Goal: Information Seeking & Learning: Learn about a topic

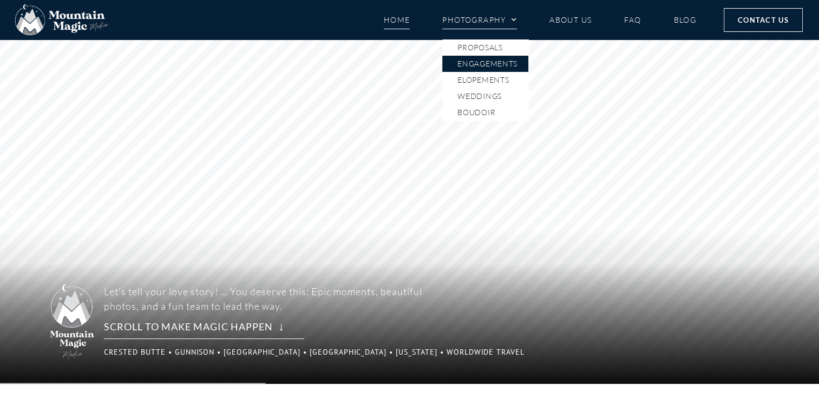
click at [485, 66] on link "Engagements" at bounding box center [485, 64] width 86 height 16
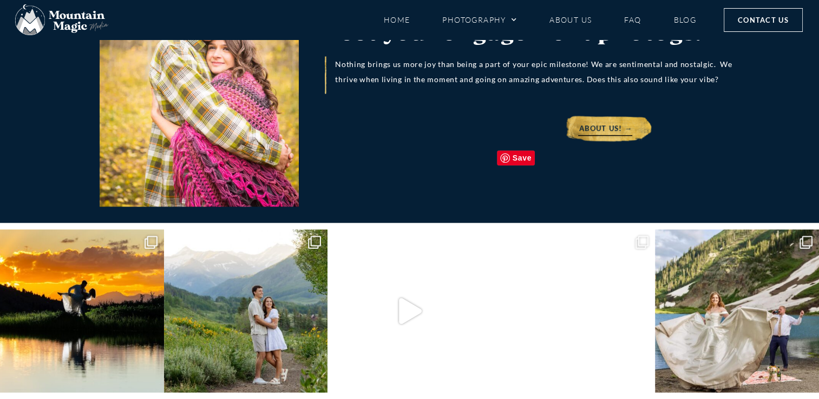
scroll to position [5241, 0]
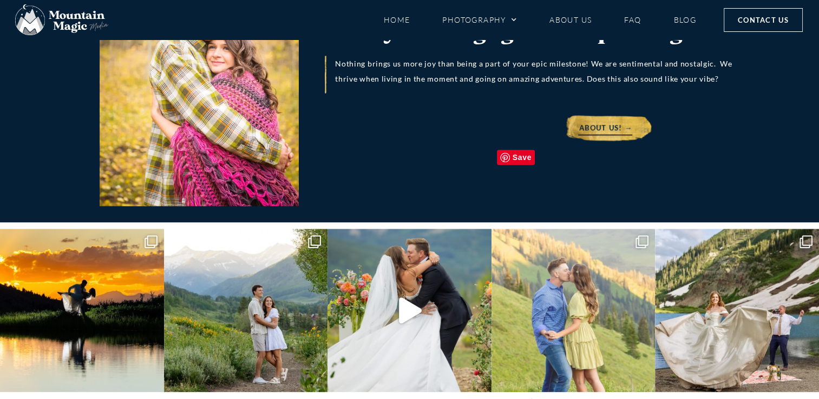
click at [545, 229] on img at bounding box center [573, 311] width 164 height 164
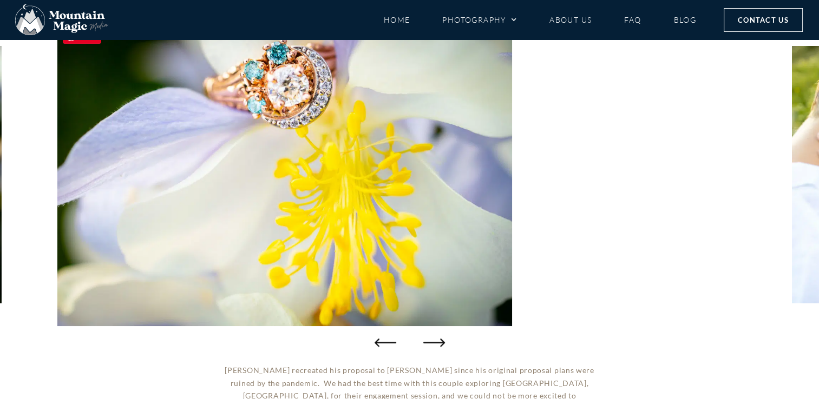
scroll to position [138, 0]
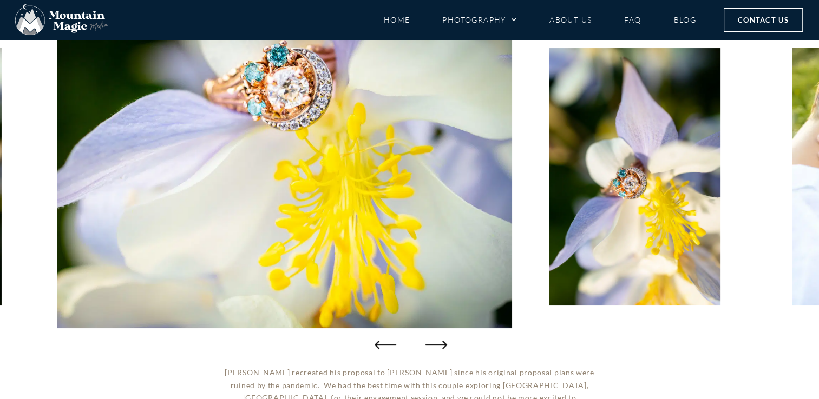
click at [434, 346] on icon "Next slide" at bounding box center [436, 345] width 22 height 22
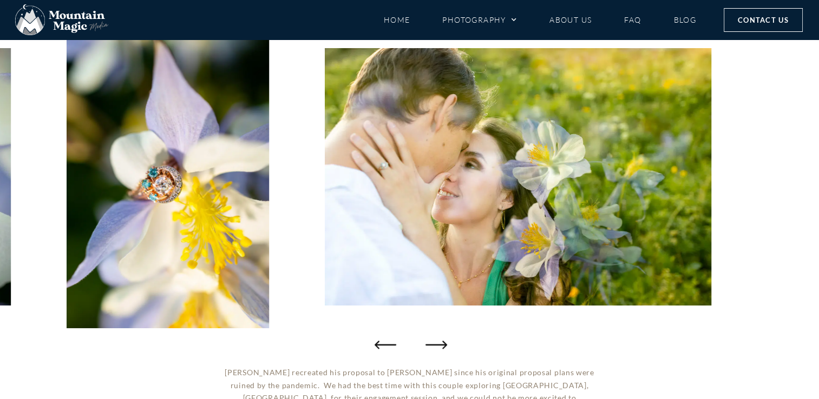
click at [434, 346] on icon "Next slide" at bounding box center [436, 345] width 22 height 22
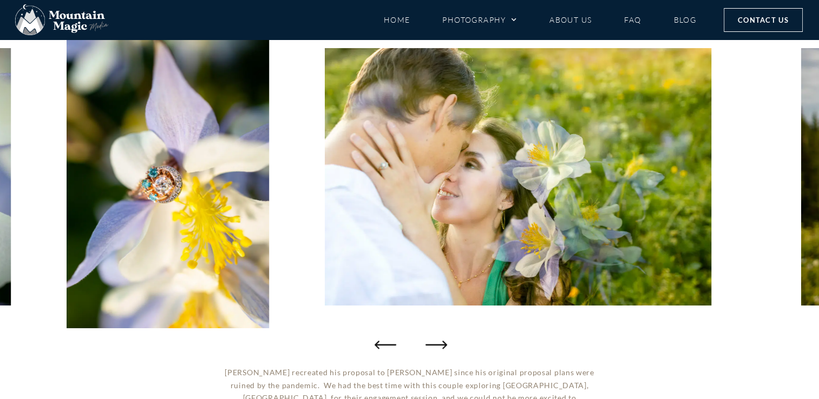
click at [434, 345] on icon "Next slide" at bounding box center [436, 345] width 22 height 8
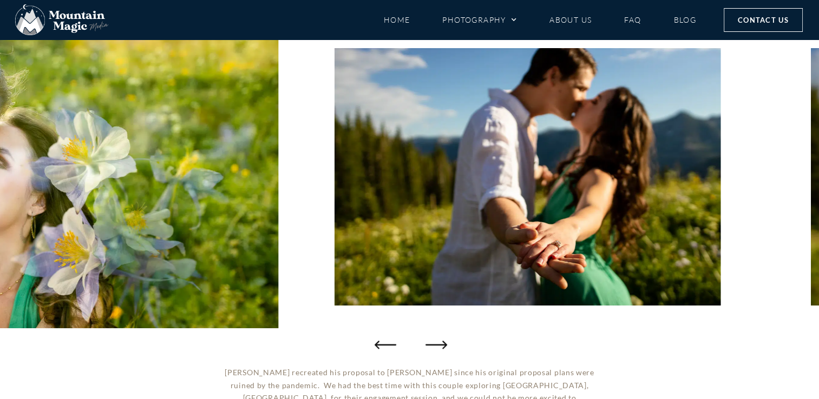
click at [434, 345] on icon "Next slide" at bounding box center [436, 345] width 22 height 8
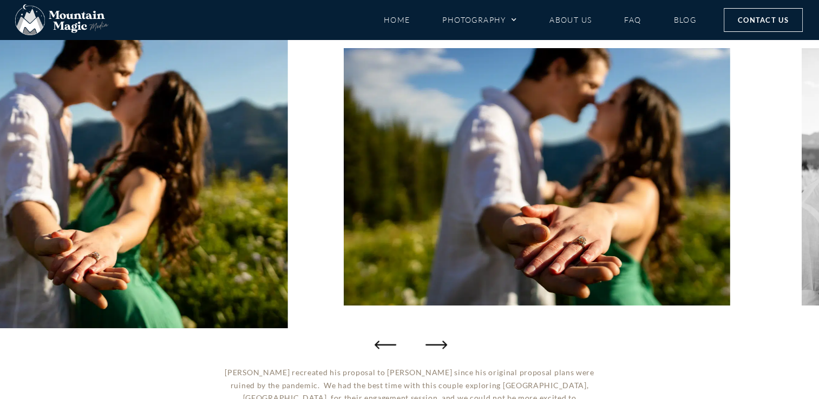
click at [434, 345] on icon "Next slide" at bounding box center [436, 345] width 22 height 8
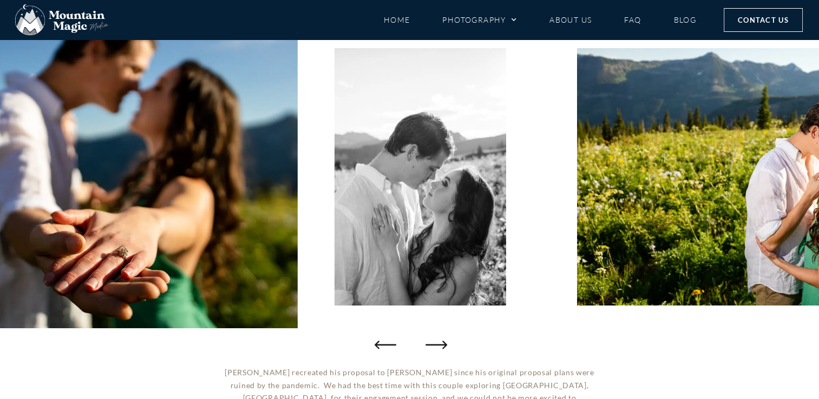
click at [434, 345] on icon "Next slide" at bounding box center [436, 345] width 22 height 8
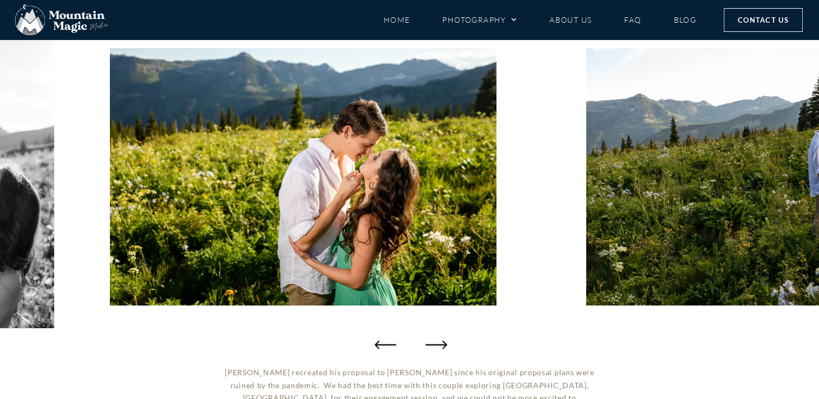
click at [434, 345] on icon "Next slide" at bounding box center [436, 345] width 22 height 8
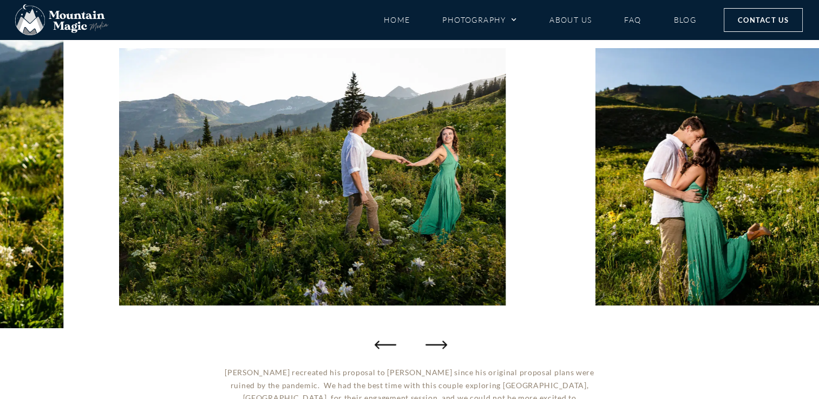
click at [434, 345] on icon "Next slide" at bounding box center [436, 345] width 22 height 8
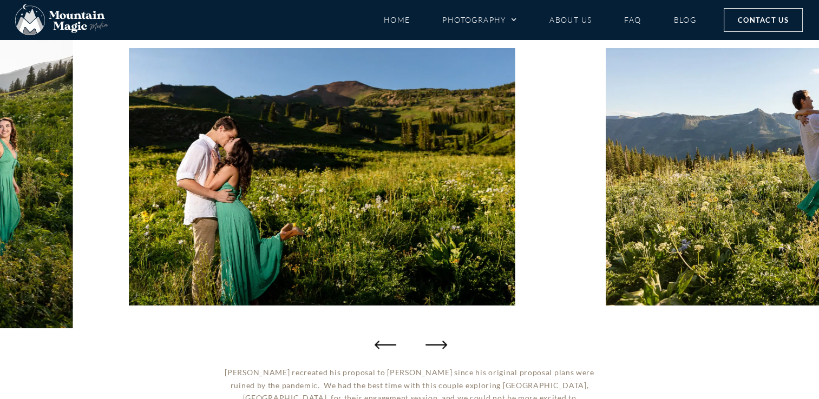
click at [434, 345] on icon "Next slide" at bounding box center [436, 345] width 22 height 8
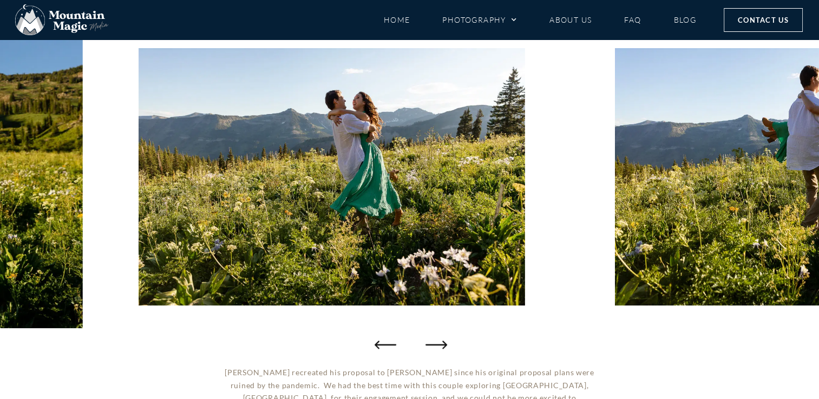
click at [434, 345] on icon "Next slide" at bounding box center [436, 345] width 22 height 8
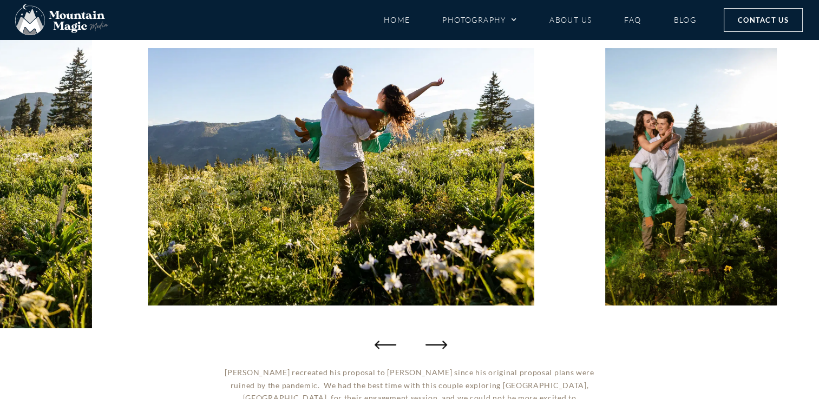
click at [434, 345] on icon "Next slide" at bounding box center [436, 345] width 22 height 8
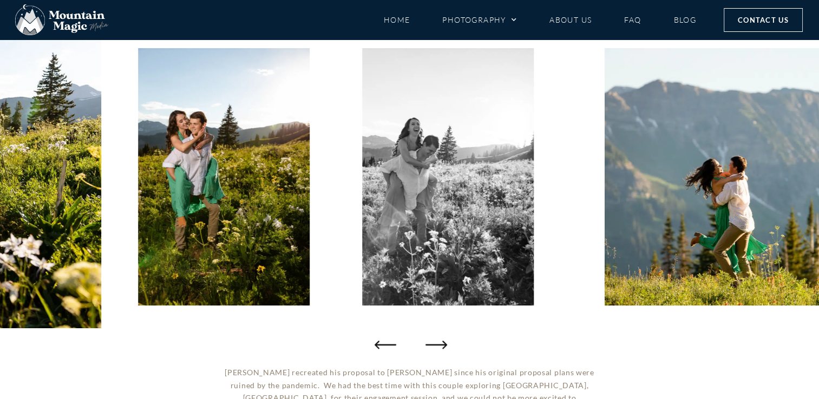
click at [434, 345] on icon "Next slide" at bounding box center [436, 345] width 22 height 8
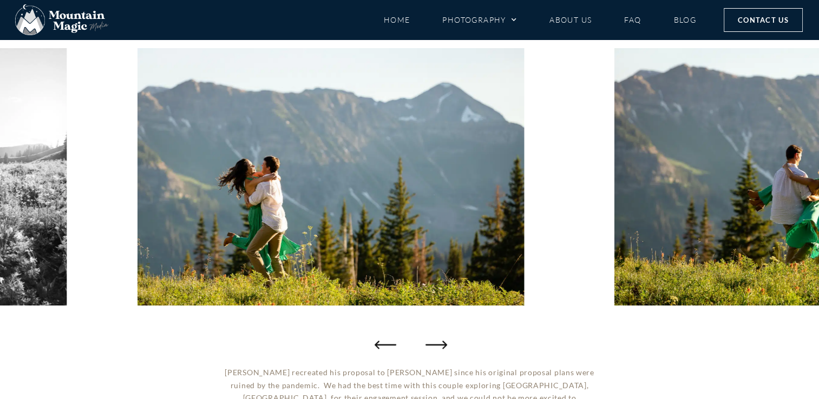
click at [434, 345] on icon "Next slide" at bounding box center [436, 345] width 22 height 8
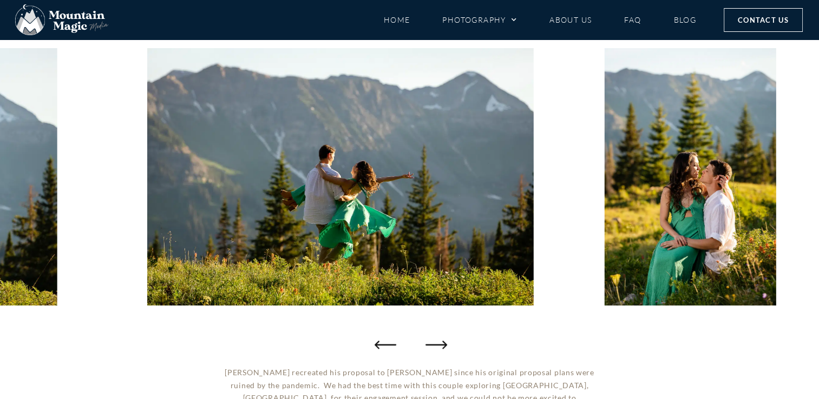
click at [434, 345] on icon "Next slide" at bounding box center [436, 345] width 22 height 8
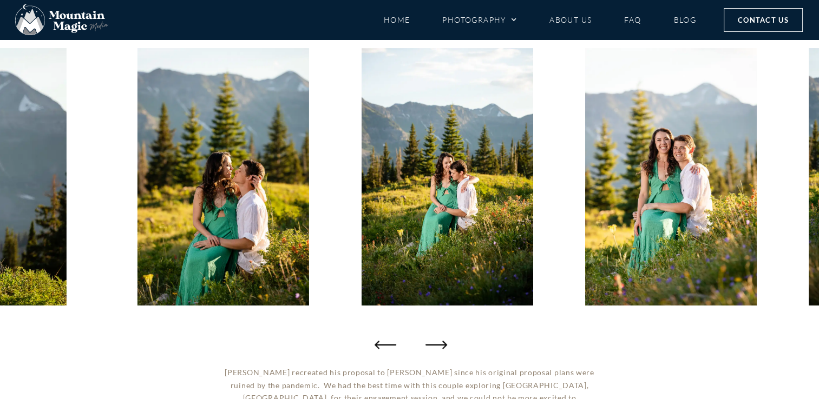
click at [434, 345] on icon "Next slide" at bounding box center [436, 345] width 22 height 8
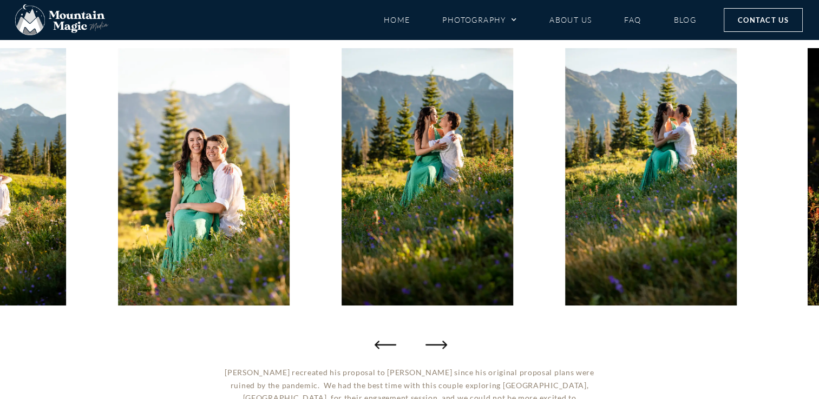
click at [434, 345] on icon "Next slide" at bounding box center [436, 345] width 22 height 8
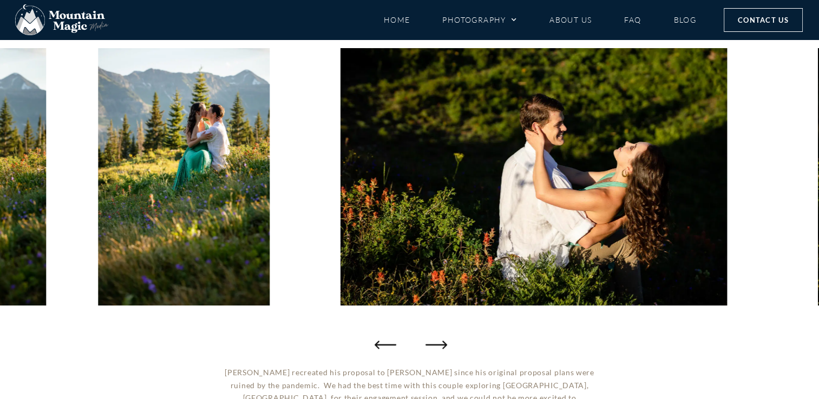
click at [434, 345] on icon "Next slide" at bounding box center [436, 345] width 22 height 8
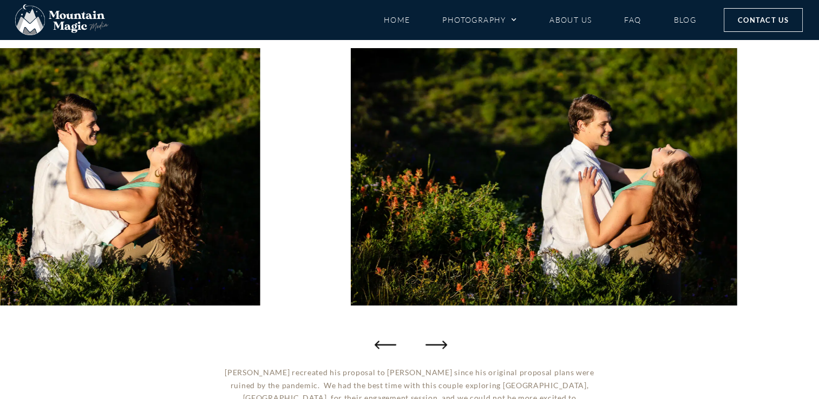
click at [434, 345] on icon "Next slide" at bounding box center [436, 345] width 22 height 8
